Goal: Transaction & Acquisition: Obtain resource

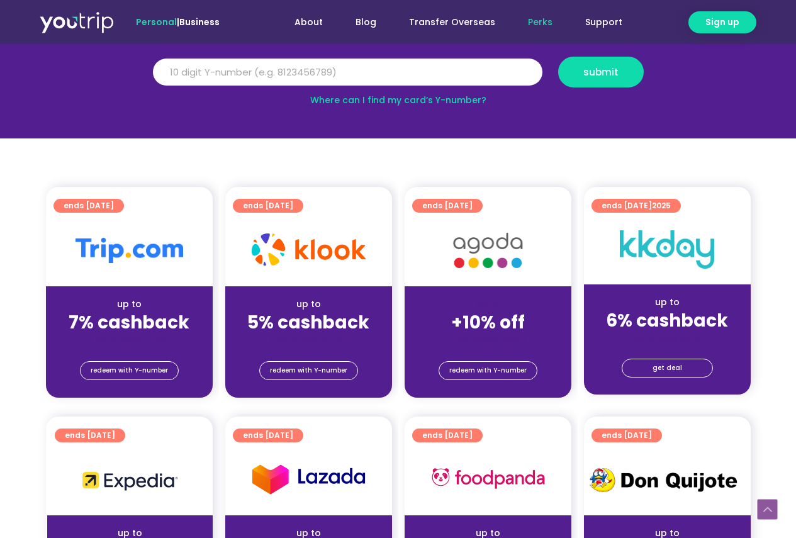
scroll to position [63, 0]
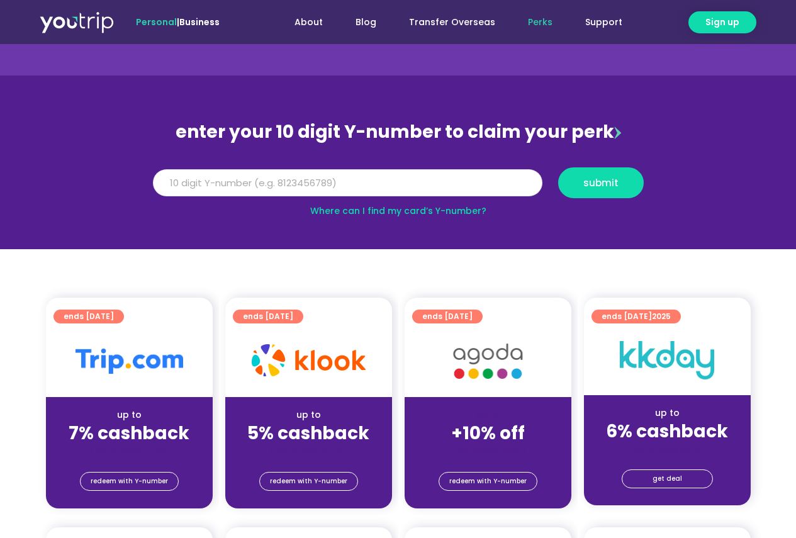
click at [269, 177] on input "Y Number" at bounding box center [348, 183] width 390 height 28
click at [160, 183] on input "-8186555535" at bounding box center [348, 183] width 390 height 28
type input "8186555535"
click at [599, 178] on span "submit" at bounding box center [601, 182] width 35 height 9
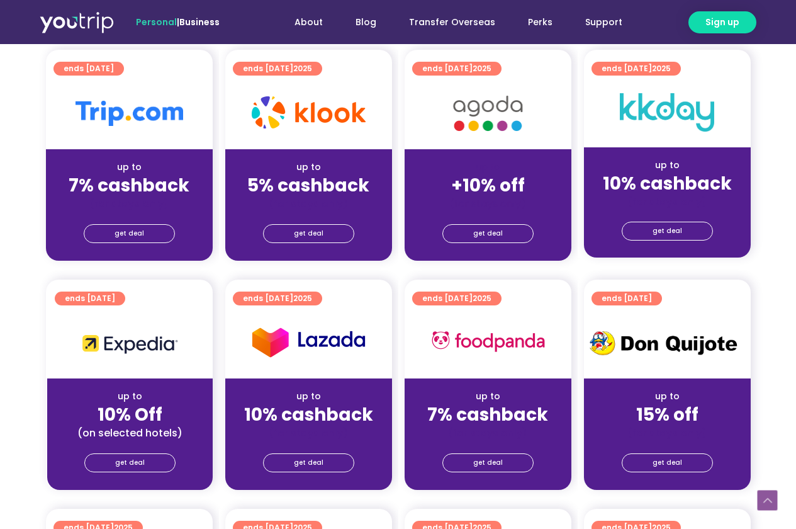
scroll to position [315, 0]
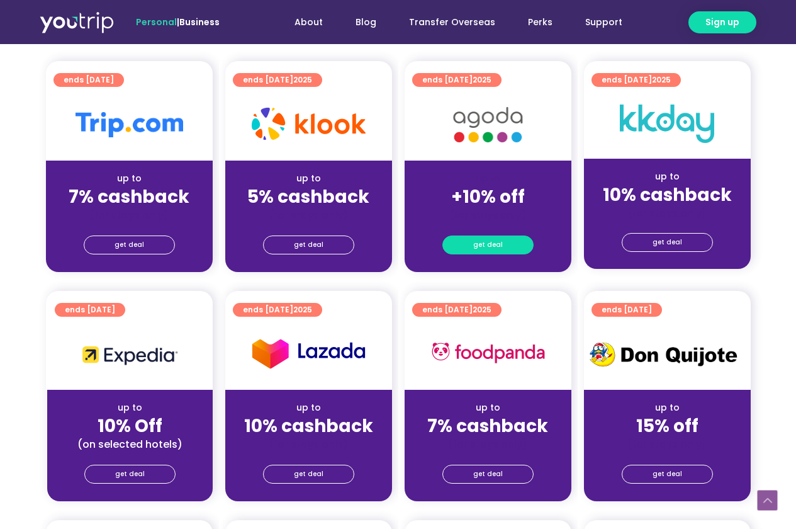
click at [473, 242] on link "get deal" at bounding box center [488, 244] width 91 height 19
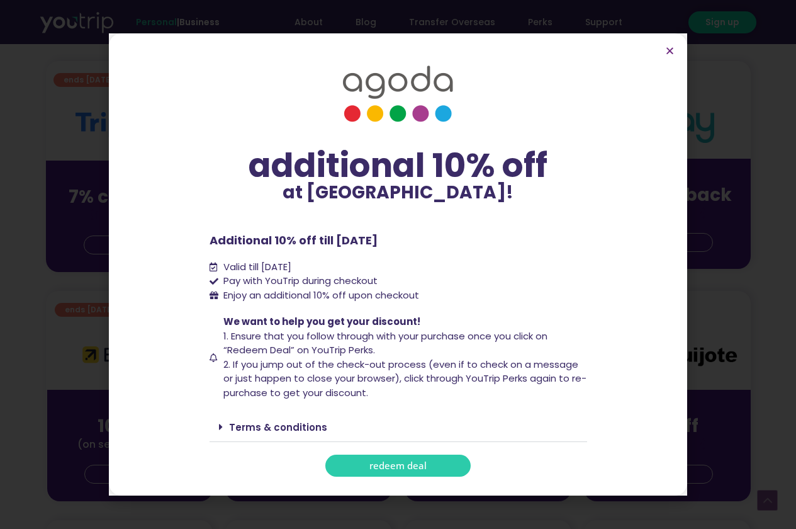
click at [384, 457] on link "redeem deal" at bounding box center [397, 466] width 145 height 22
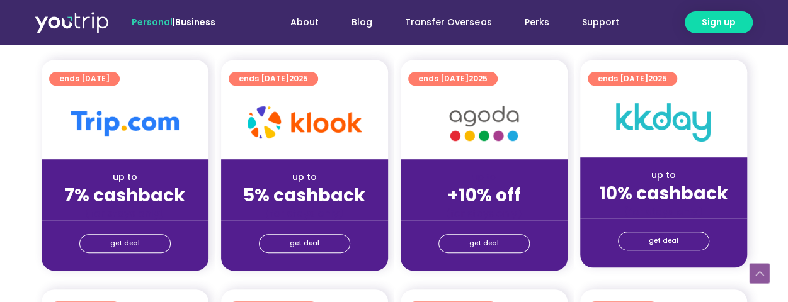
scroll to position [336, 0]
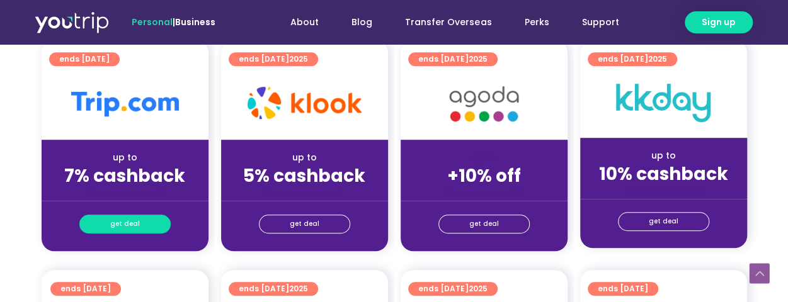
click at [122, 223] on span "get deal" at bounding box center [125, 224] width 30 height 18
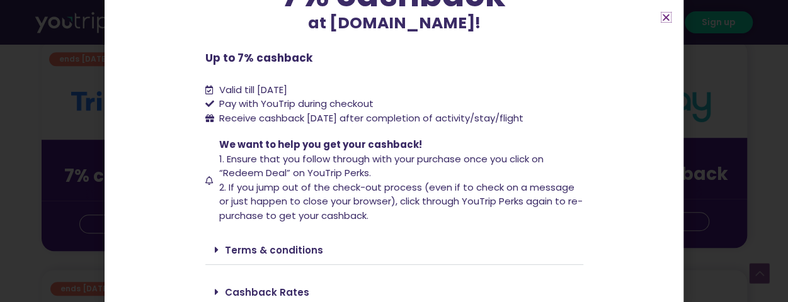
scroll to position [178, 0]
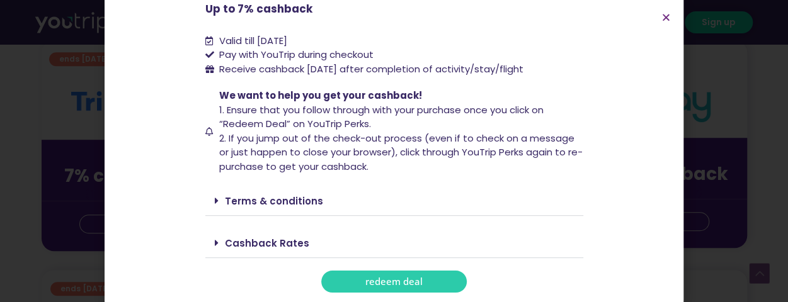
click at [353, 279] on link "redeem deal" at bounding box center [393, 282] width 145 height 22
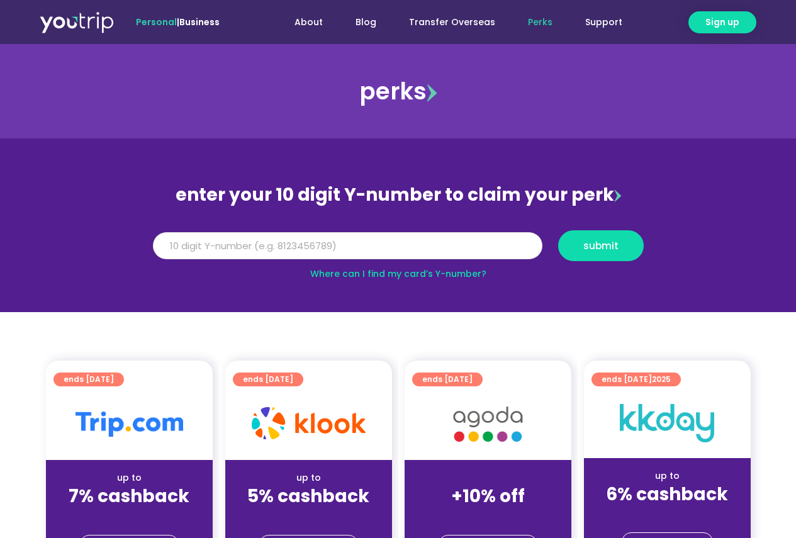
click at [237, 234] on input "Y Number" at bounding box center [348, 246] width 390 height 28
type input "8186555535"
click at [611, 242] on span "submit" at bounding box center [601, 245] width 35 height 9
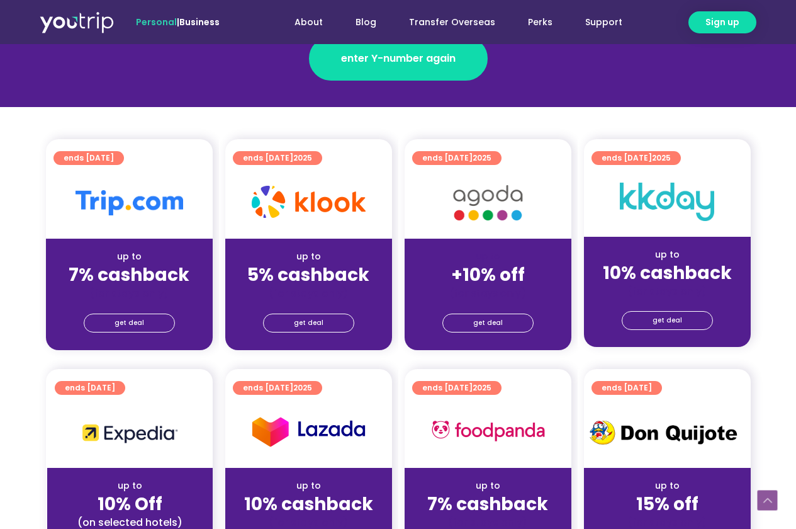
scroll to position [315, 0]
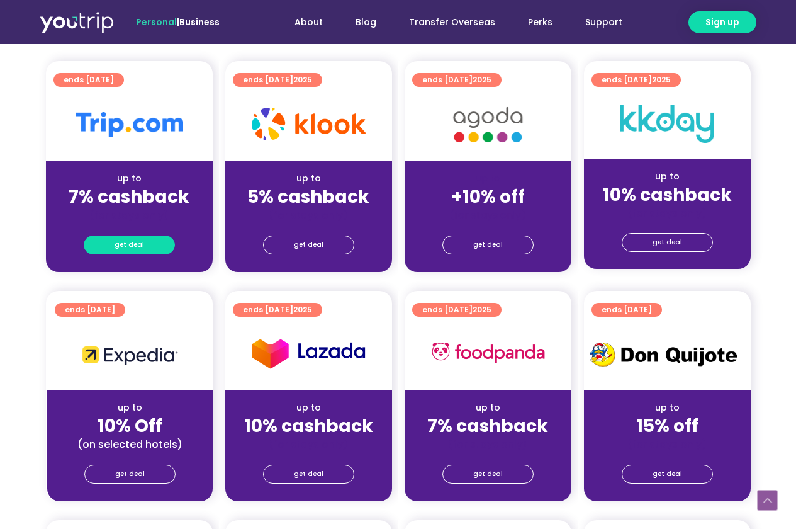
click at [120, 243] on span "get deal" at bounding box center [130, 245] width 30 height 18
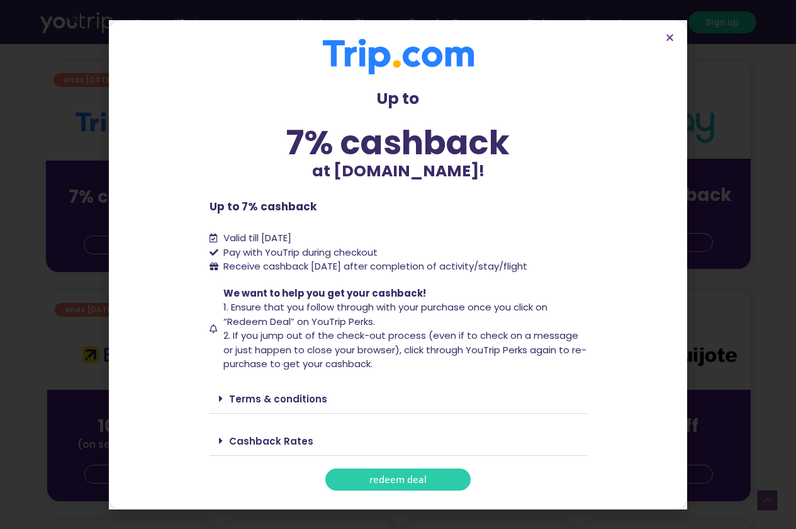
click at [221, 439] on icon at bounding box center [221, 441] width 4 height 10
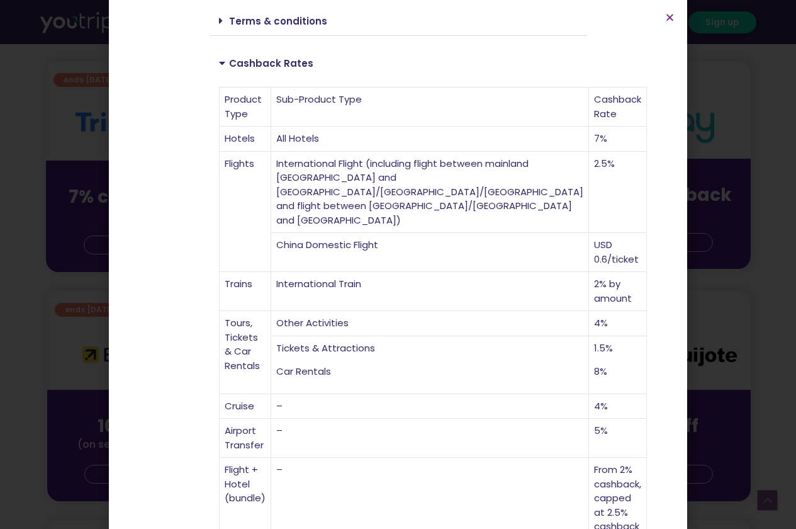
scroll to position [366, 0]
